Goal: Task Accomplishment & Management: Complete application form

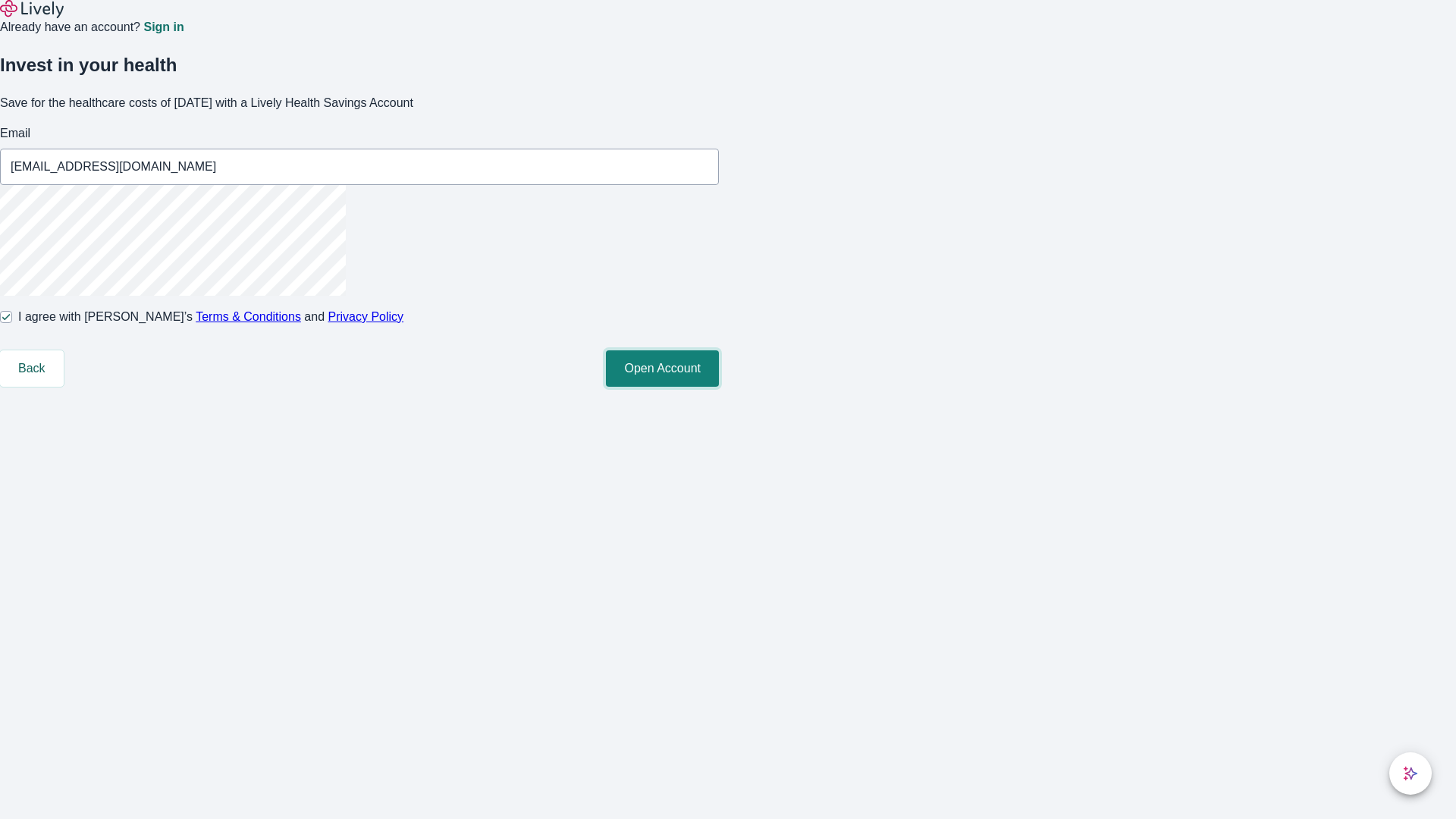
click at [719, 386] on button "Open Account" at bounding box center [662, 368] width 113 height 36
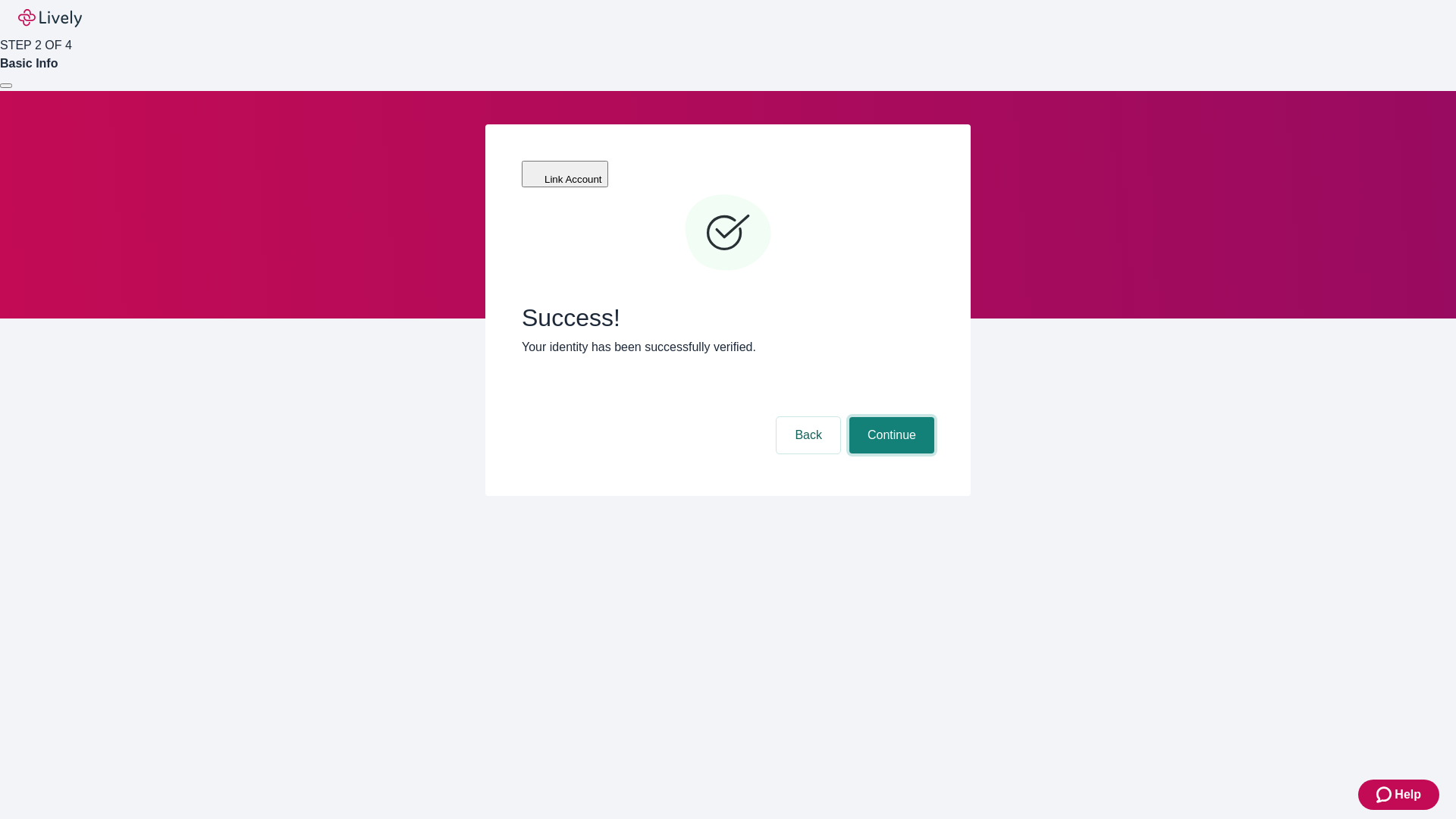
click at [889, 417] on button "Continue" at bounding box center [891, 435] width 85 height 36
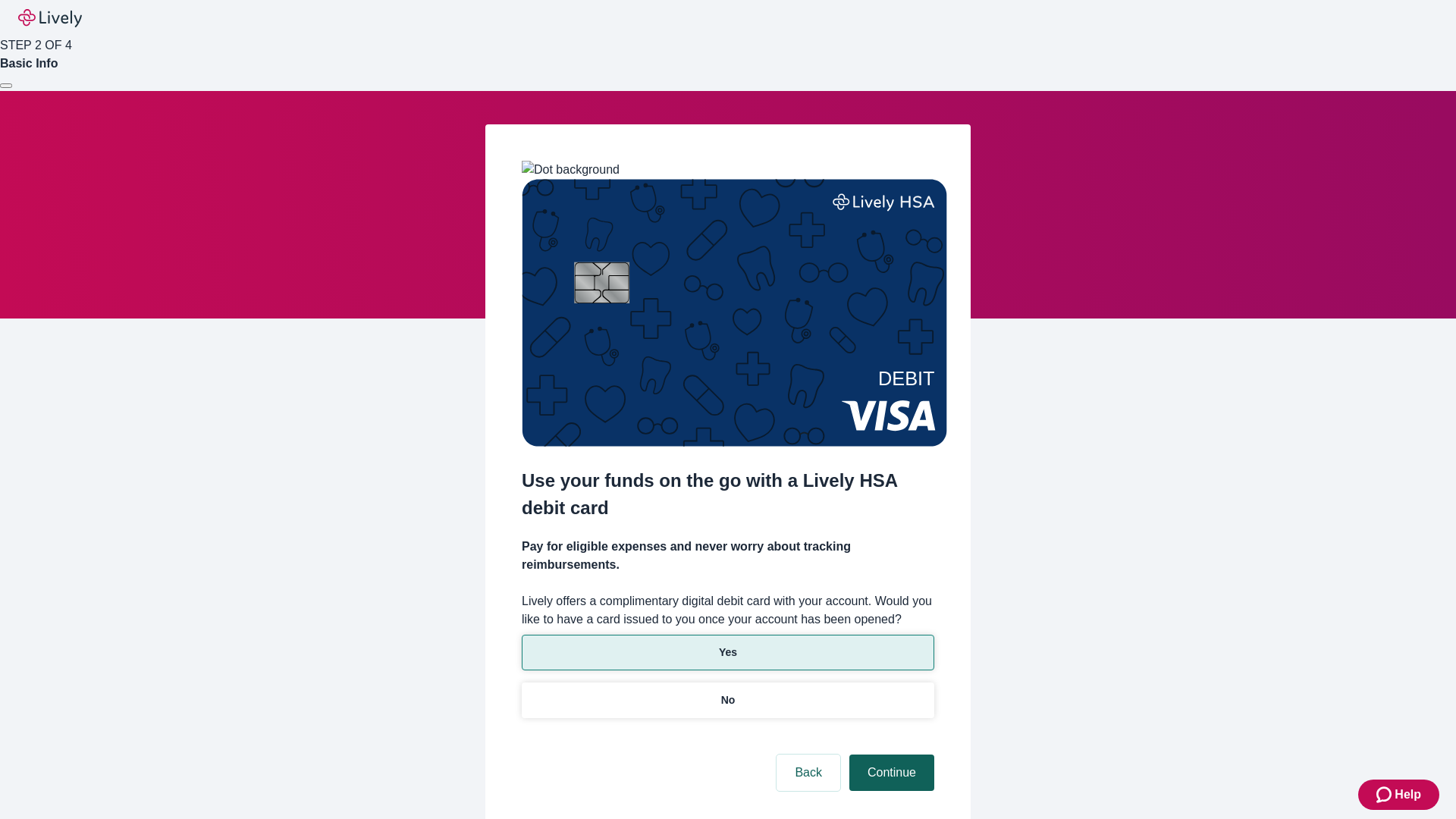
click at [727, 644] on p "Yes" at bounding box center [728, 652] width 18 height 16
click at [889, 755] on button "Continue" at bounding box center [891, 773] width 85 height 36
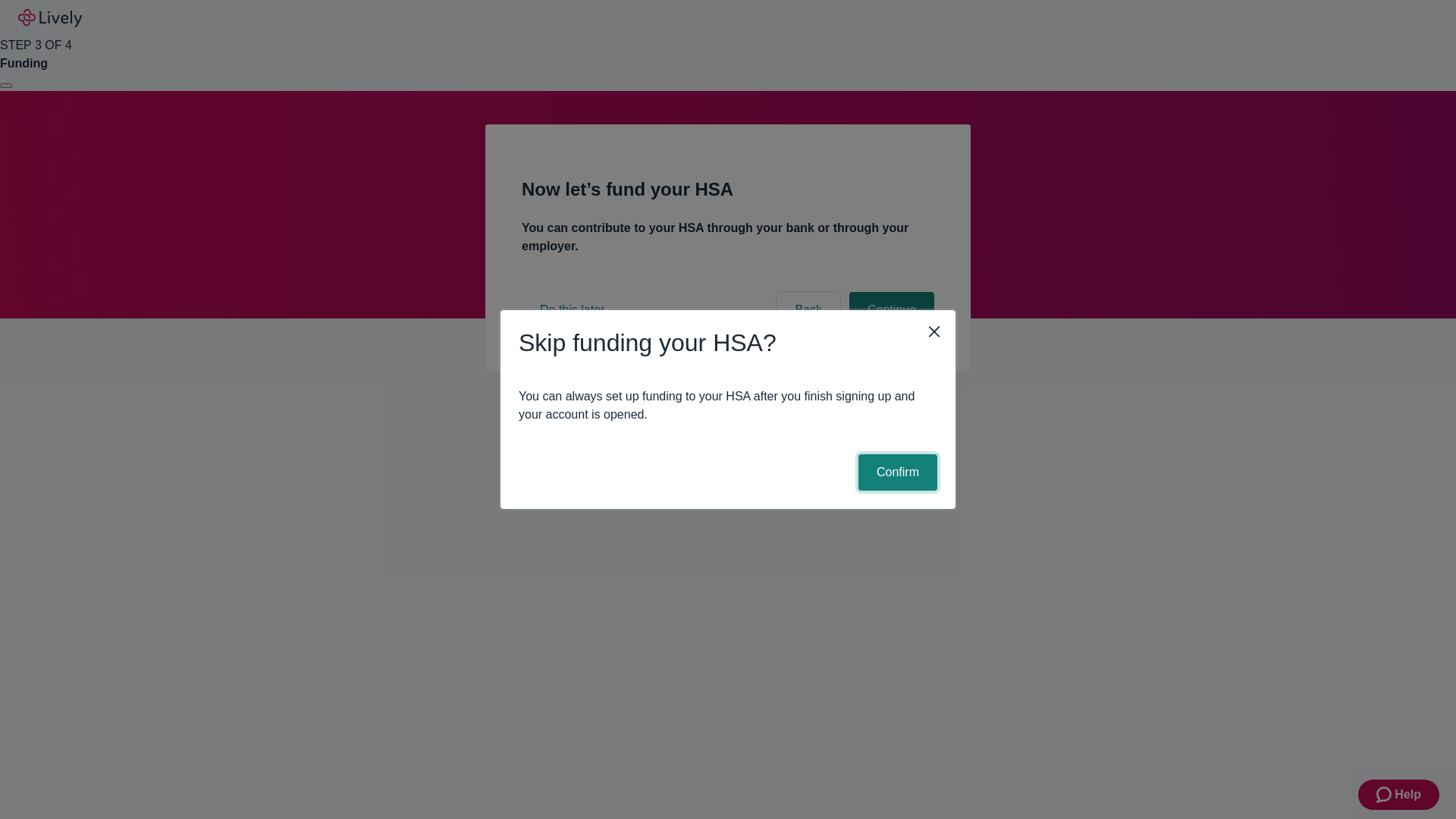
click at [895, 473] on button "Confirm" at bounding box center [898, 472] width 79 height 36
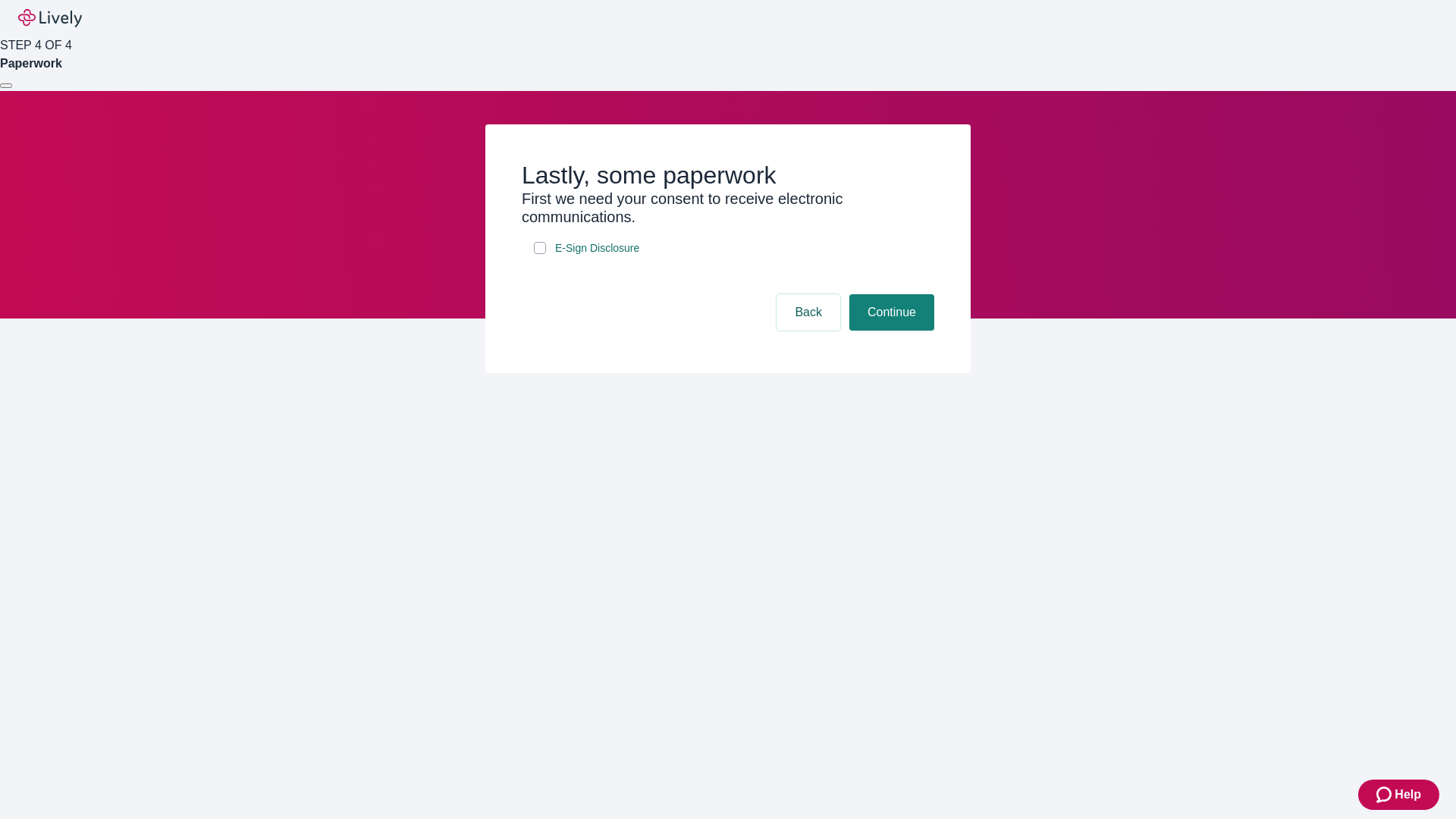
click at [539, 254] on input "E-Sign Disclosure" at bounding box center [539, 248] width 12 height 12
checkbox input "true"
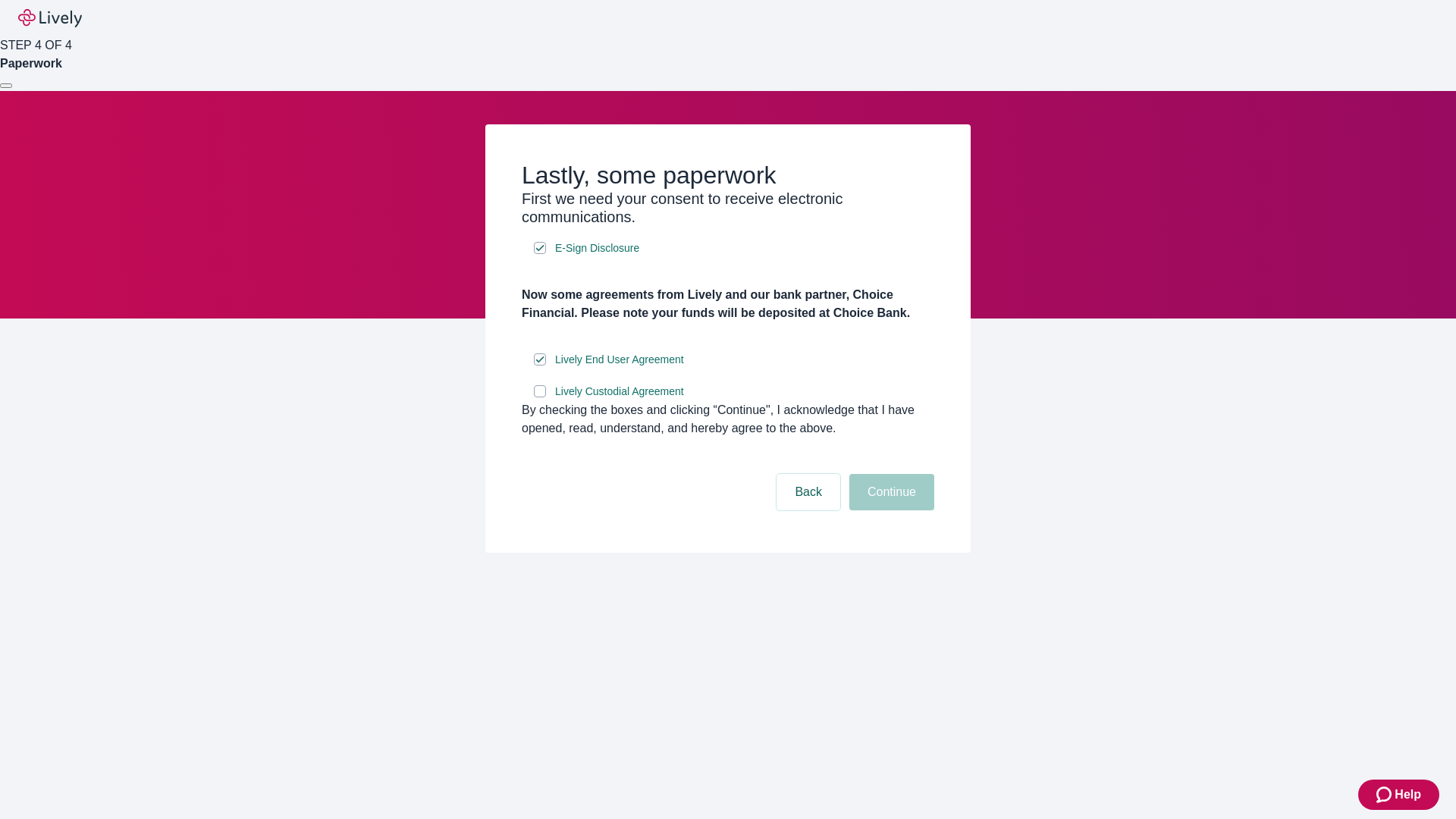
click at [539, 397] on input "Lively Custodial Agreement" at bounding box center [539, 391] width 12 height 12
checkbox input "true"
click at [889, 511] on button "Continue" at bounding box center [891, 492] width 85 height 36
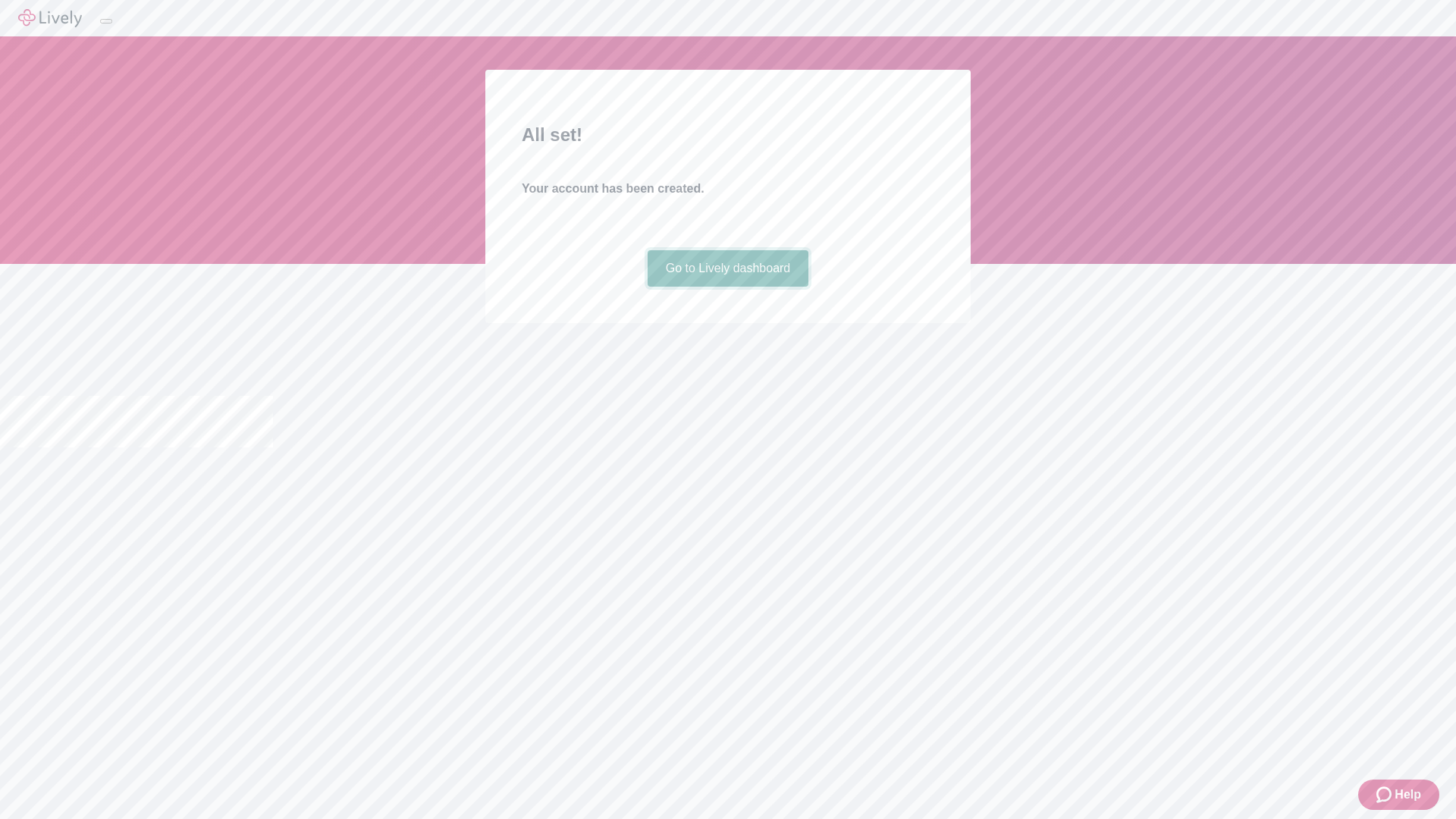
click at [727, 287] on link "Go to Lively dashboard" at bounding box center [728, 269] width 161 height 36
